Goal: Navigation & Orientation: Find specific page/section

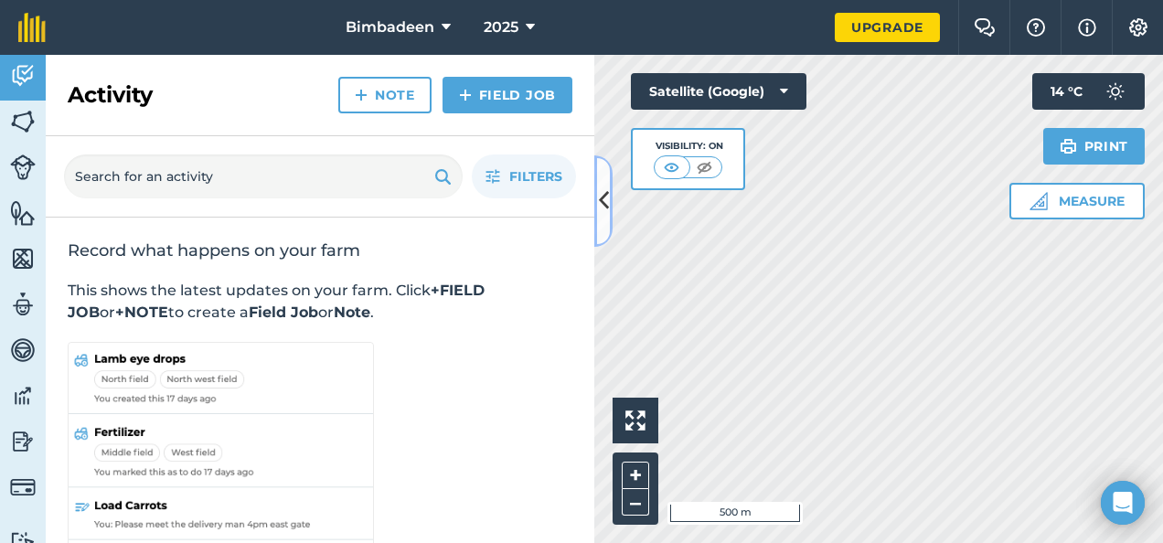
click at [600, 205] on icon at bounding box center [604, 201] width 10 height 32
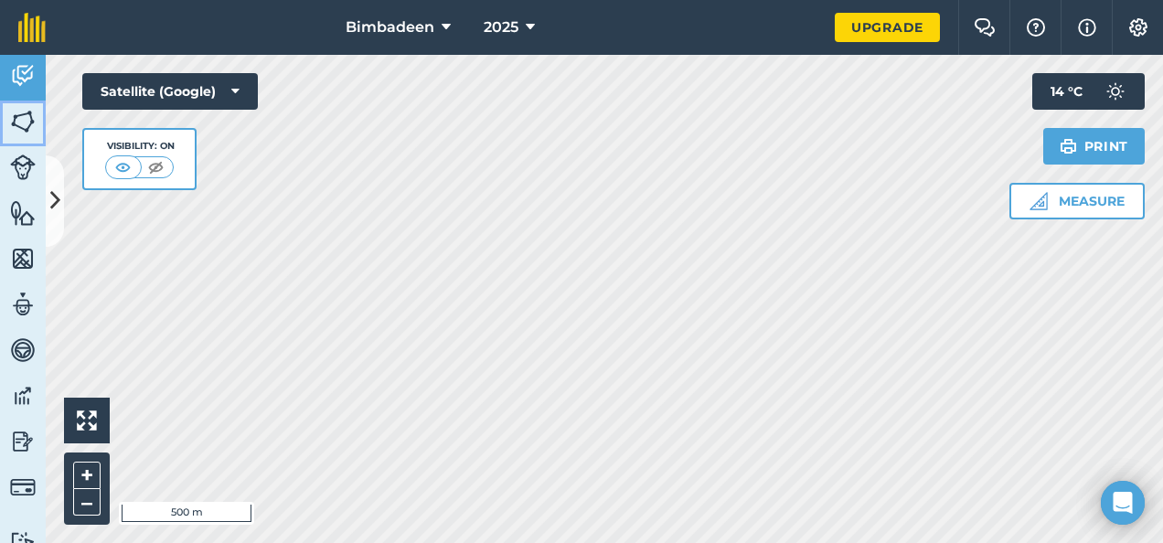
click at [20, 132] on img at bounding box center [23, 121] width 26 height 27
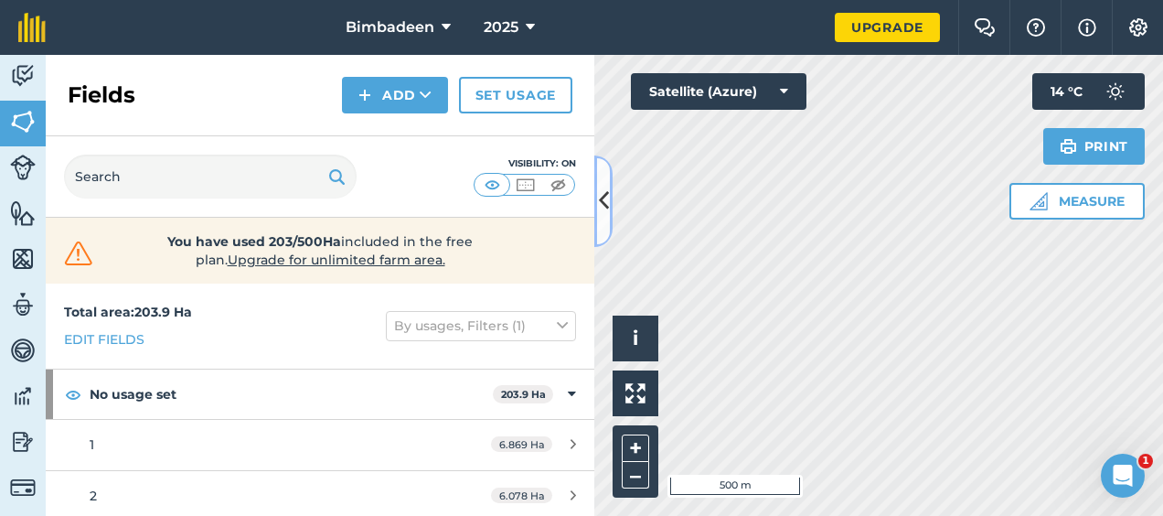
click at [601, 191] on icon at bounding box center [604, 201] width 10 height 32
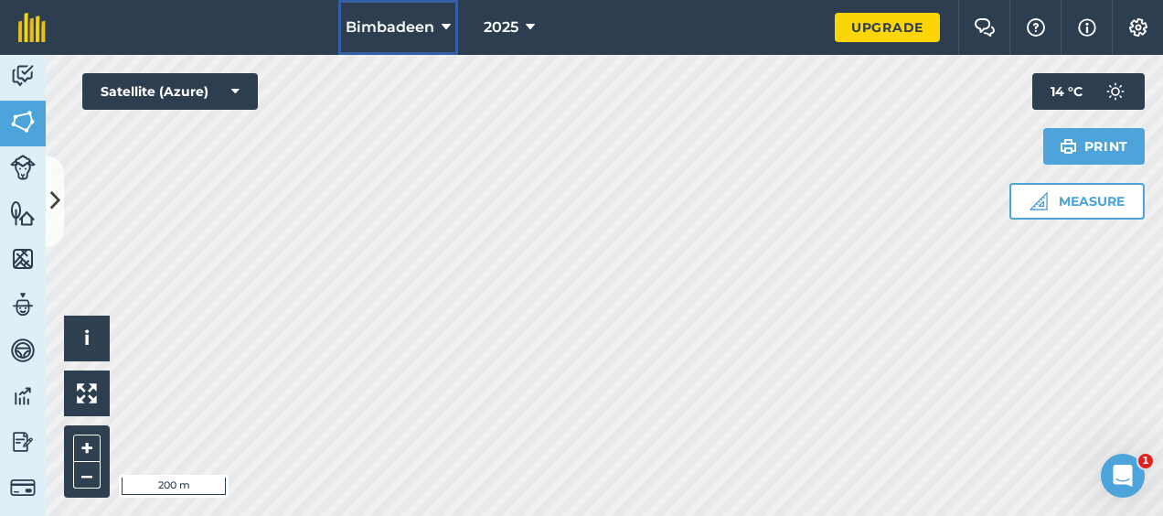
click at [443, 21] on icon at bounding box center [445, 27] width 9 height 22
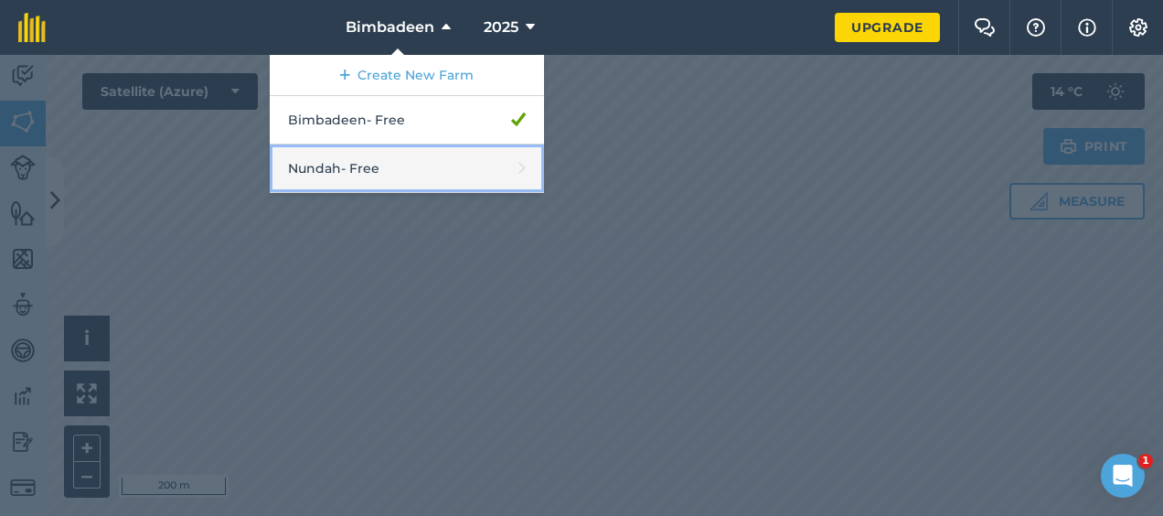
click at [397, 174] on link "Nundah - Free" at bounding box center [407, 168] width 274 height 48
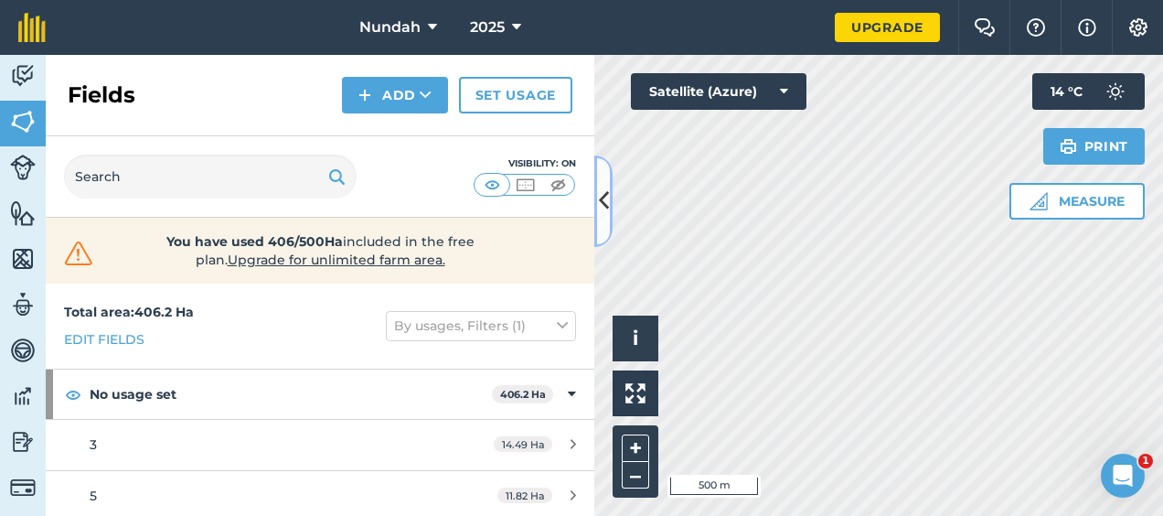
click at [604, 194] on icon at bounding box center [604, 201] width 10 height 32
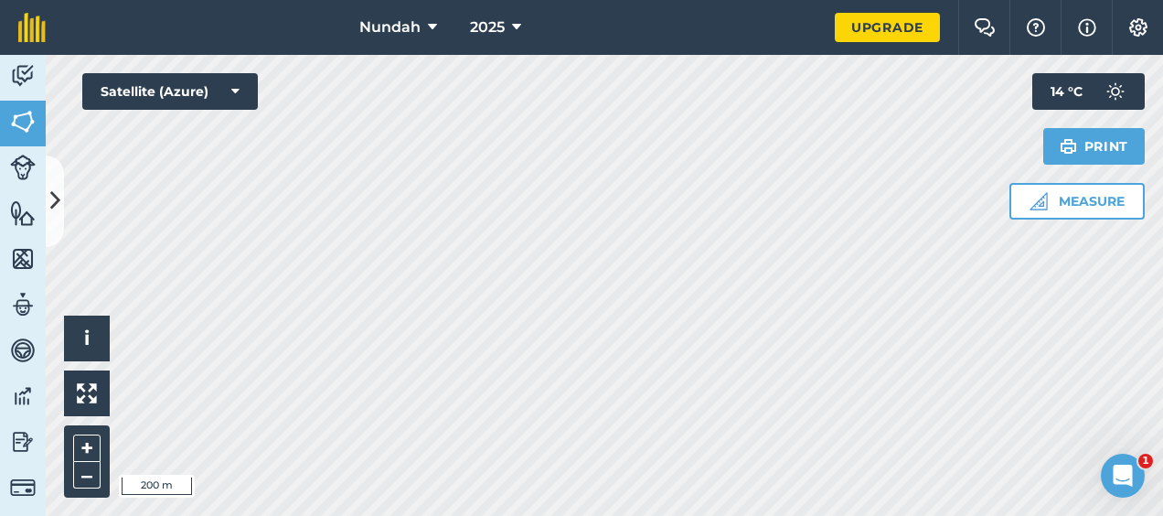
click at [757, 16] on div "Nundah 2025 Upgrade Farm Chat Help Info Settings Map printing is not available …" at bounding box center [581, 258] width 1163 height 516
click at [428, 22] on icon at bounding box center [432, 27] width 9 height 22
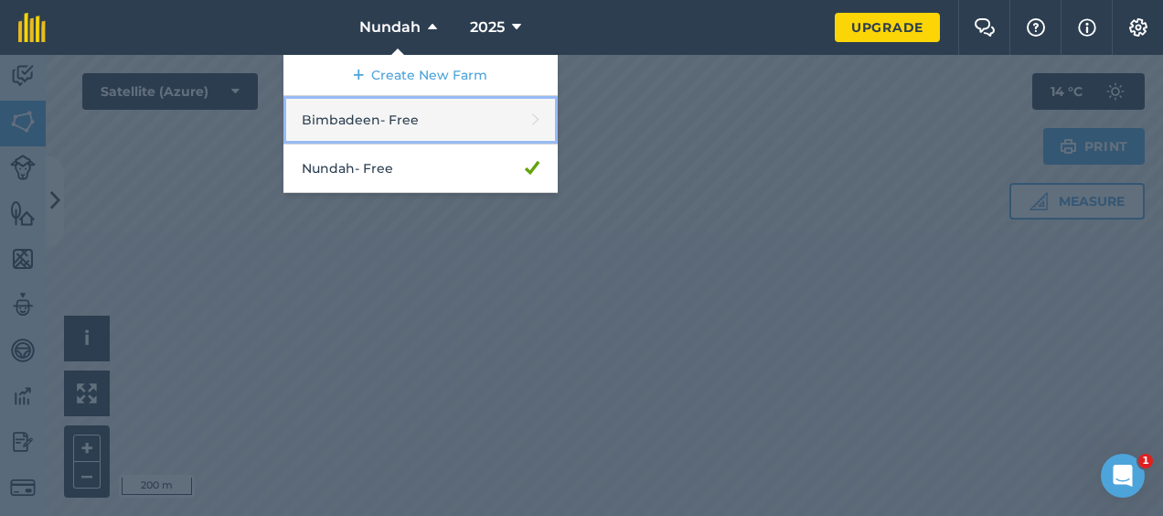
click at [428, 122] on link "Bimbadeen - Free" at bounding box center [420, 120] width 274 height 48
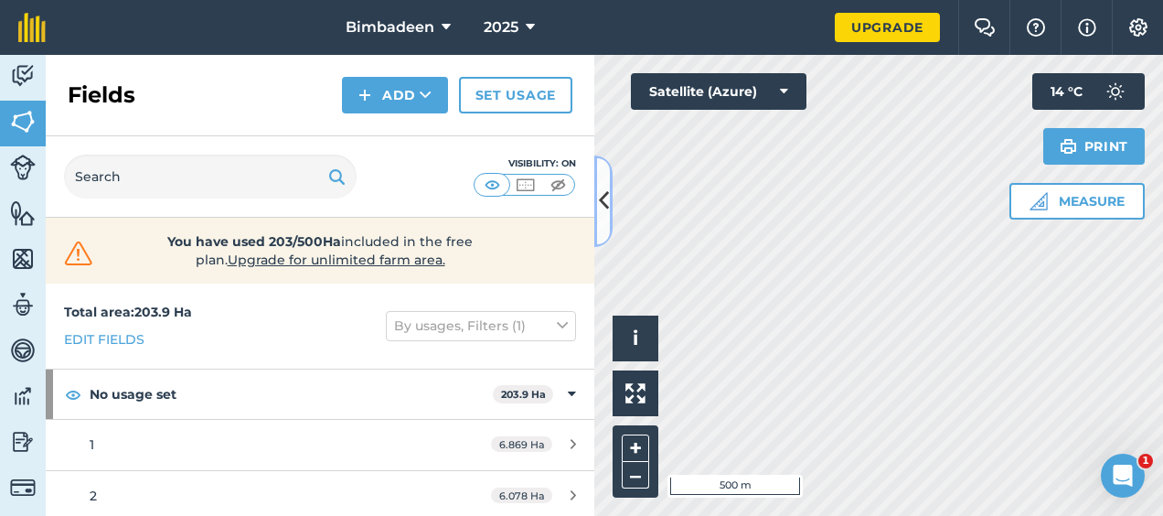
click at [606, 192] on icon at bounding box center [604, 201] width 10 height 32
